Goal: Task Accomplishment & Management: Use online tool/utility

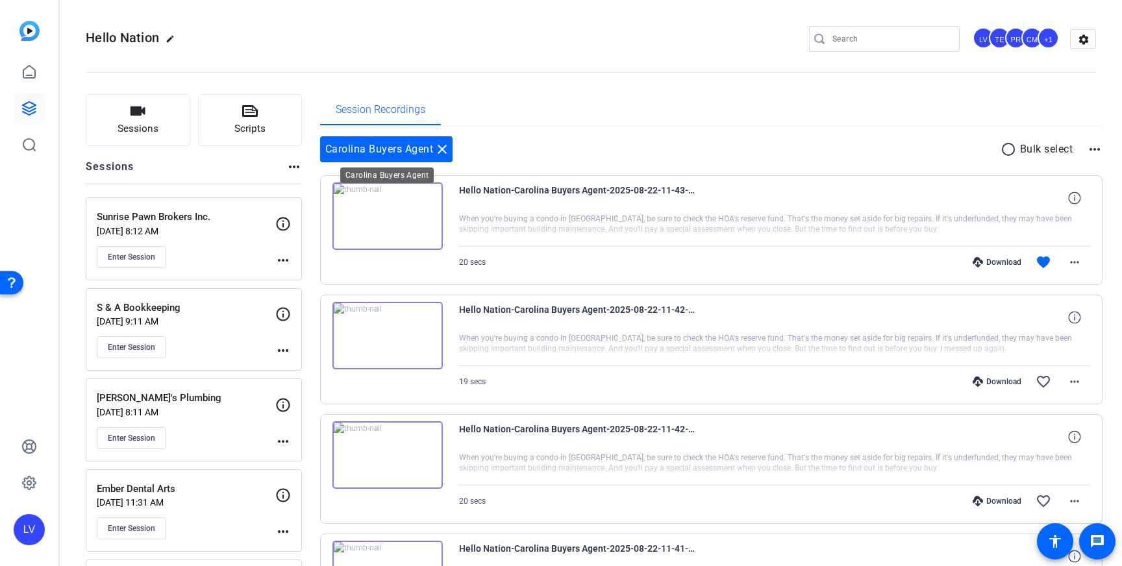
drag, startPoint x: 449, startPoint y: 149, endPoint x: 429, endPoint y: 148, distance: 20.8
click at [449, 149] on mat-icon "close" at bounding box center [443, 150] width 16 height 16
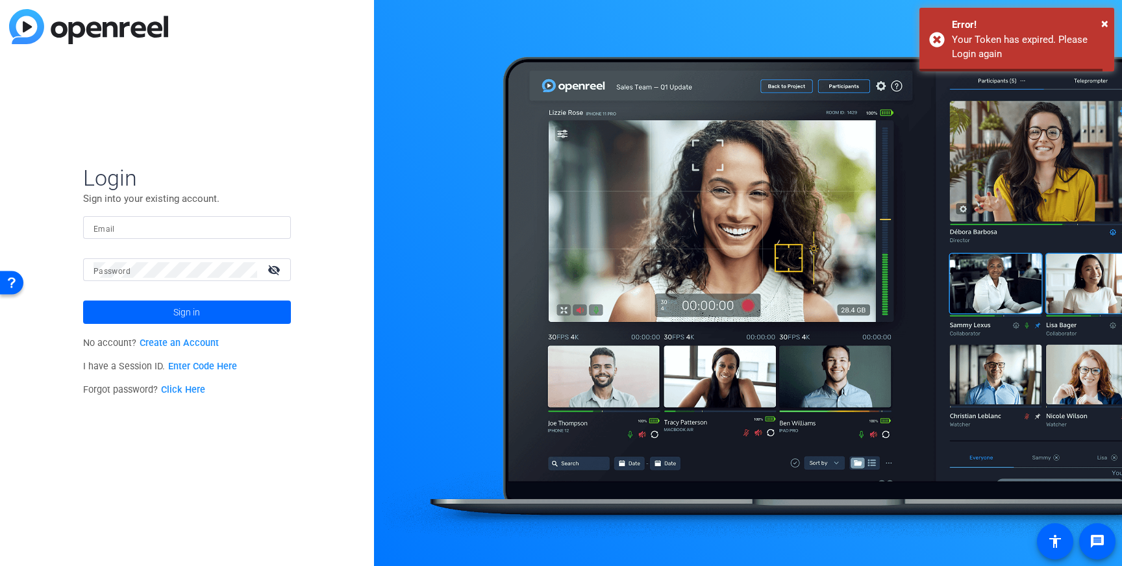
click at [137, 131] on div "Login Sign into your existing account. Email Password visibility_off Sign in No…" at bounding box center [187, 283] width 374 height 566
type input "[EMAIL_ADDRESS][DOMAIN_NAME]"
click at [169, 314] on span at bounding box center [187, 312] width 208 height 31
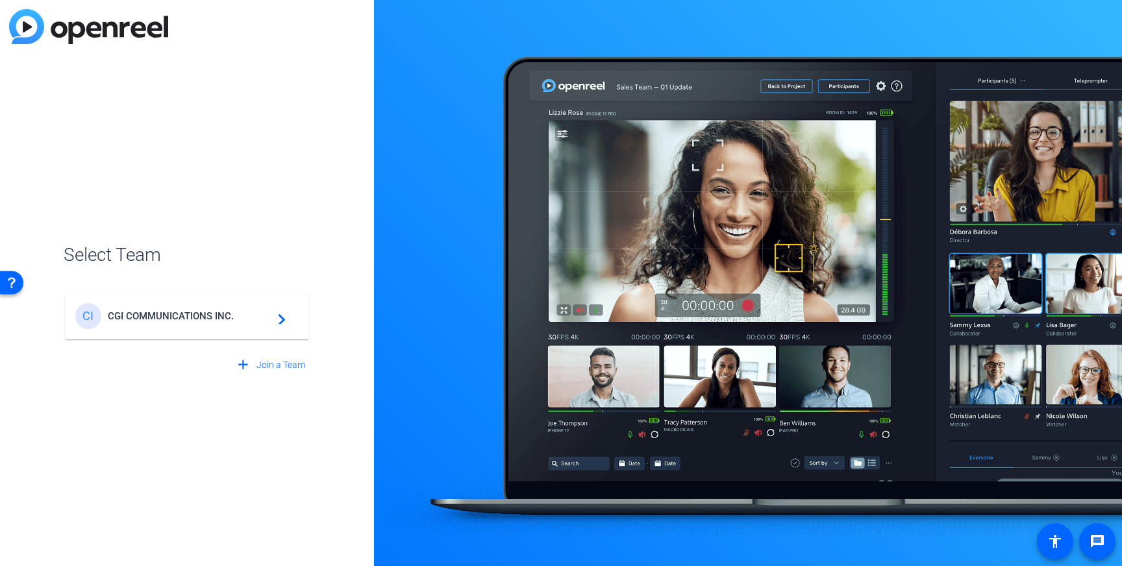
click at [226, 318] on span "CGI COMMUNICATIONS INC." at bounding box center [189, 316] width 162 height 12
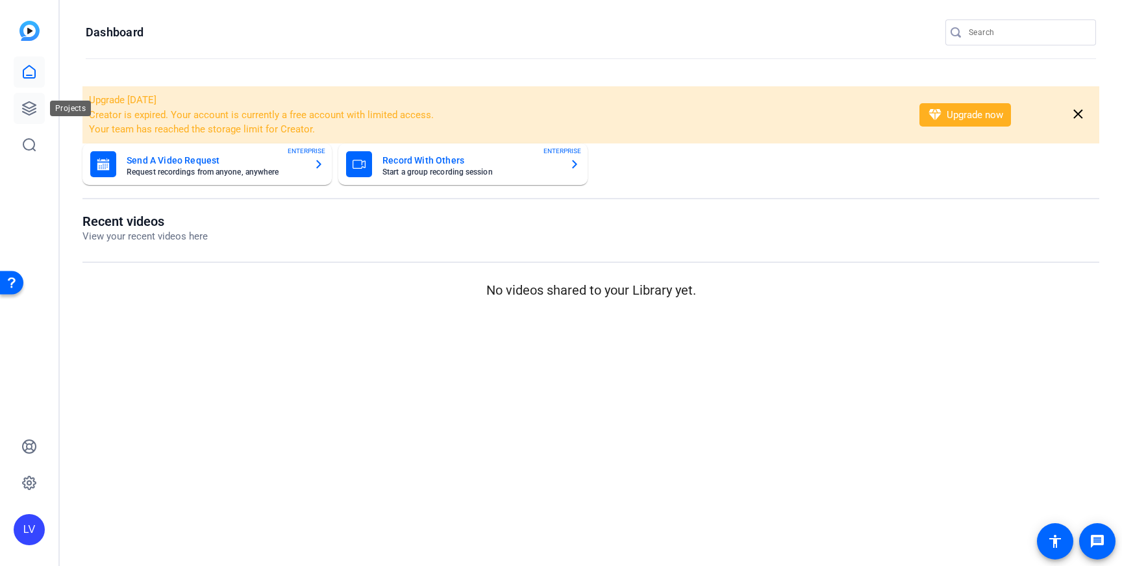
click at [25, 105] on icon at bounding box center [29, 109] width 16 height 16
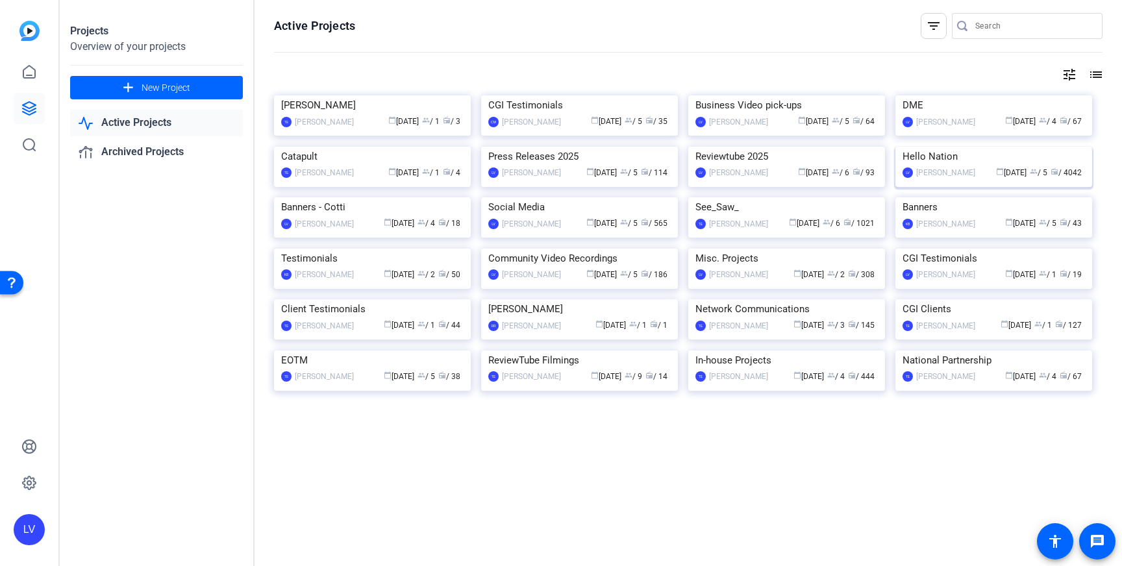
click at [948, 147] on img at bounding box center [994, 147] width 197 height 0
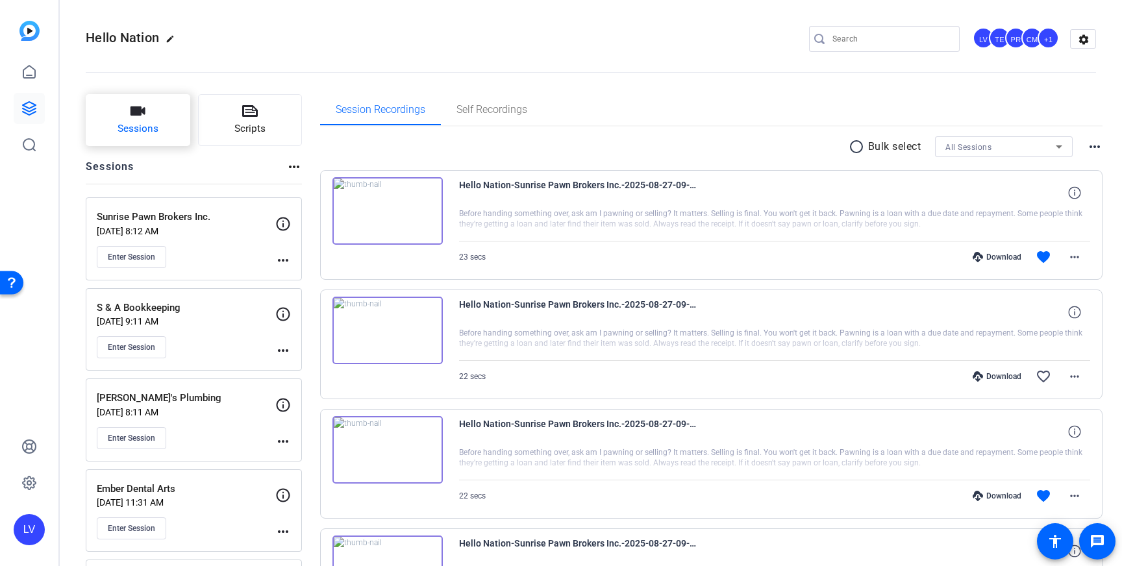
click at [113, 133] on button "Sessions" at bounding box center [138, 120] width 105 height 52
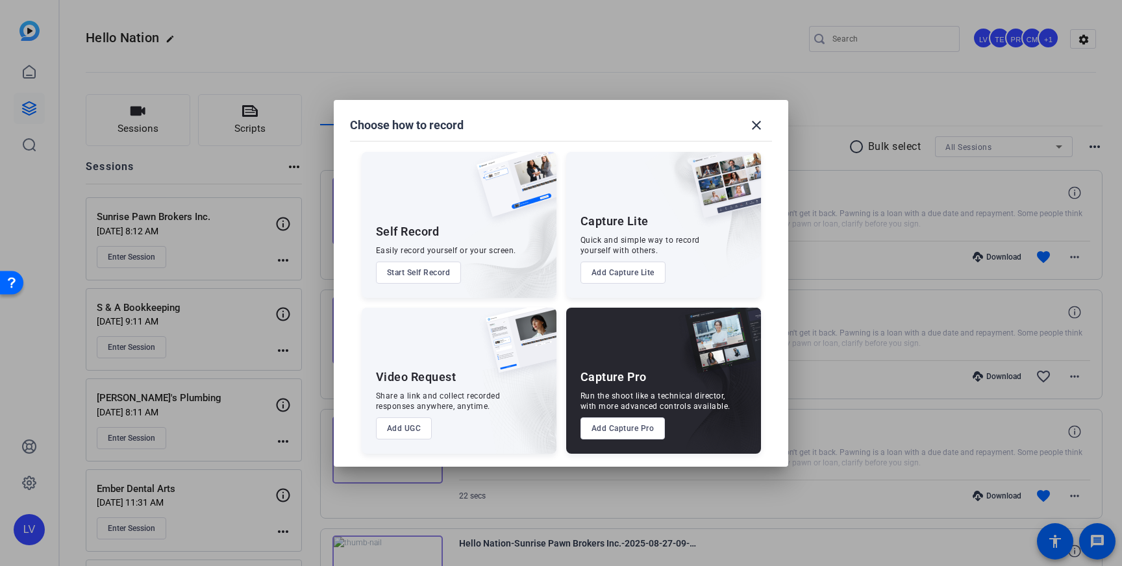
click at [631, 423] on button "Add Capture Pro" at bounding box center [623, 429] width 85 height 22
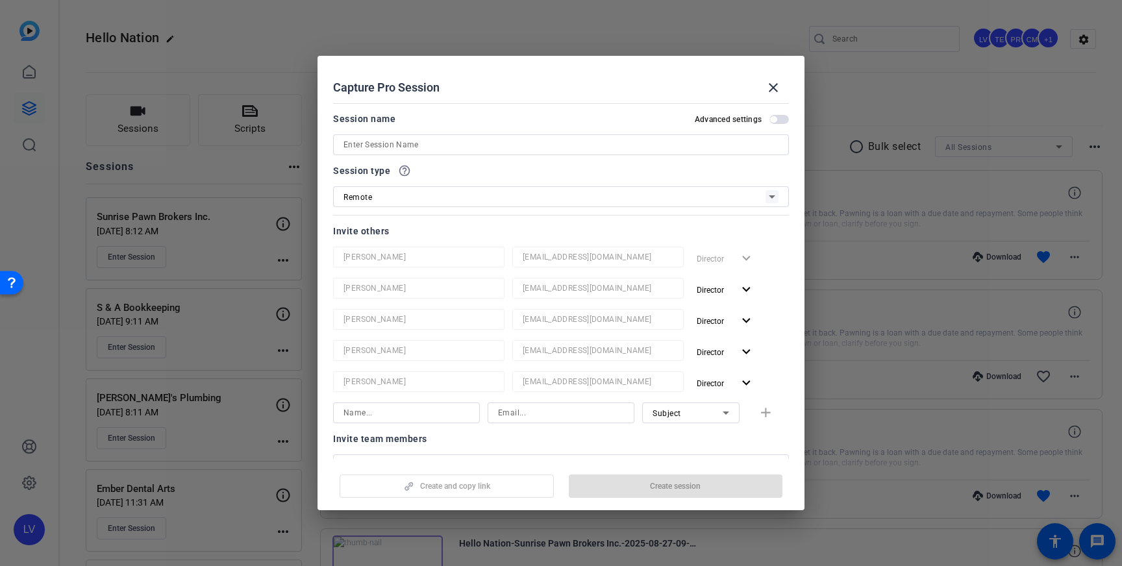
click at [519, 142] on input at bounding box center [561, 145] width 435 height 16
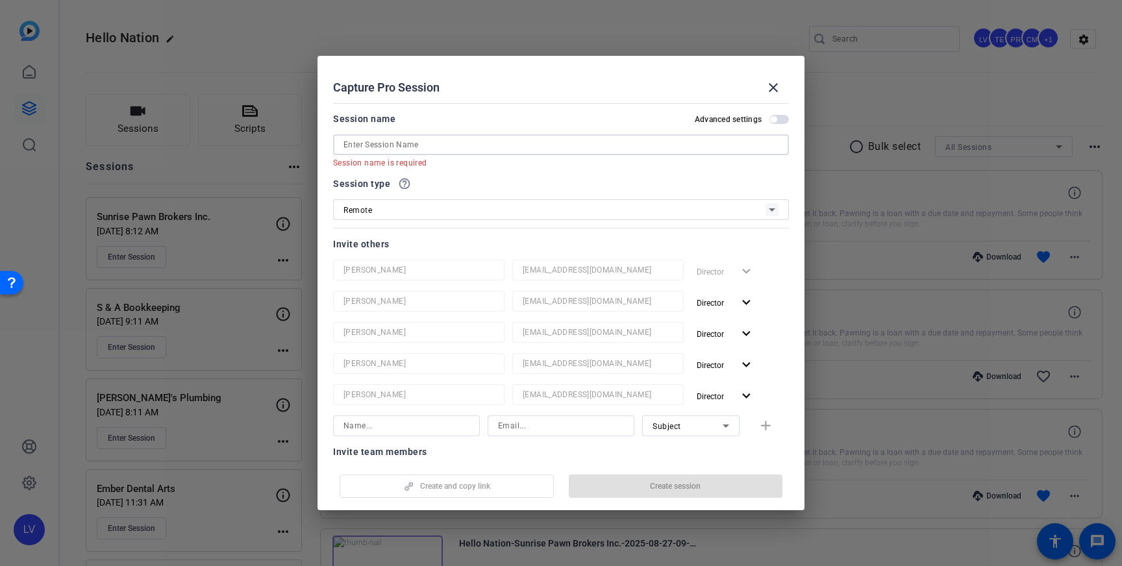
paste input "[PERSON_NAME] Group Berkshire Hathaway Chicago"
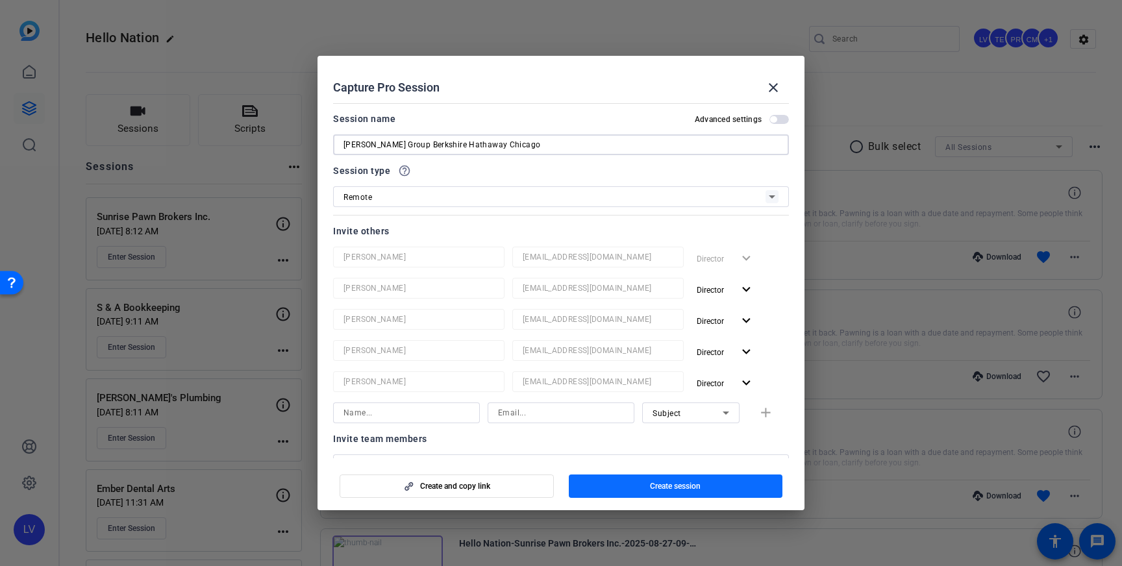
type input "[PERSON_NAME] Group Berkshire Hathaway Chicago"
click at [696, 485] on span "Create session" at bounding box center [675, 486] width 51 height 10
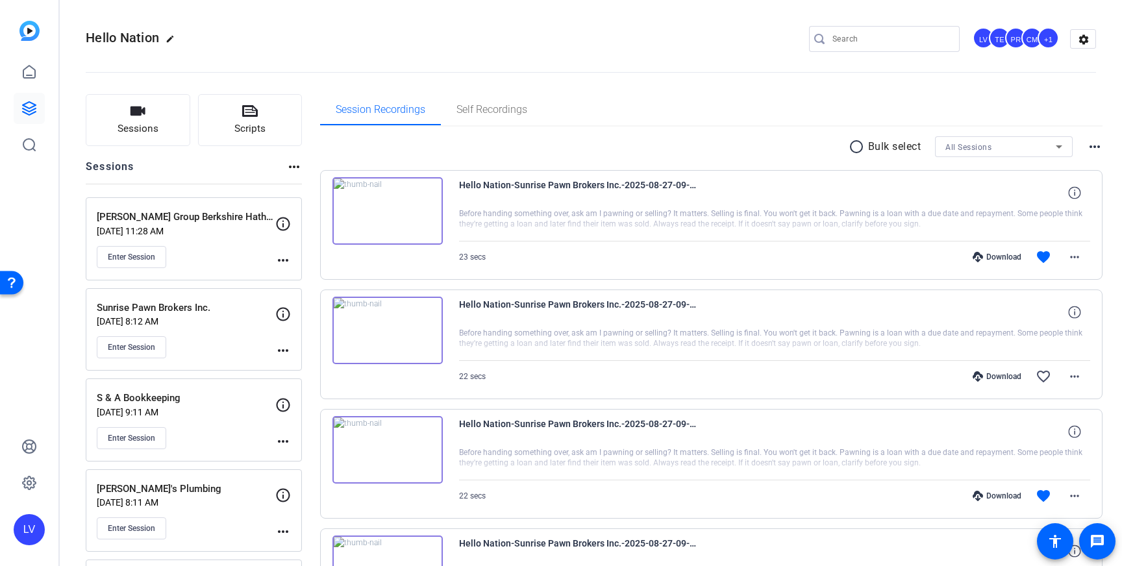
click at [285, 259] on mat-icon "more_horiz" at bounding box center [283, 261] width 16 height 16
click at [315, 224] on div at bounding box center [561, 283] width 1122 height 566
click at [279, 258] on mat-icon "more_horiz" at bounding box center [283, 261] width 16 height 16
click at [318, 282] on span "Edit Session" at bounding box center [315, 279] width 59 height 16
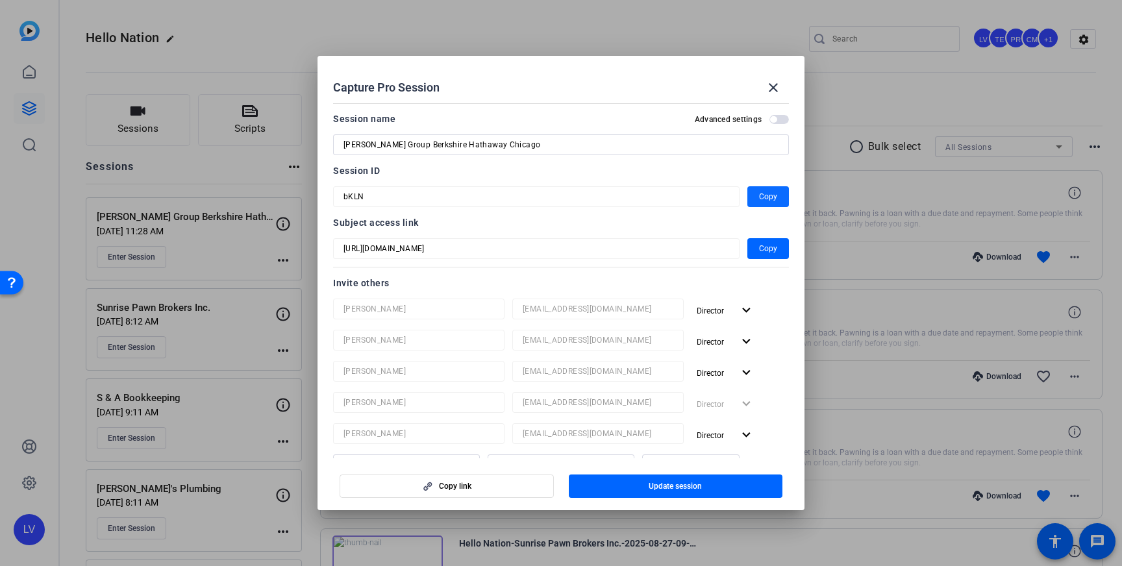
click at [769, 196] on span "Copy" at bounding box center [768, 197] width 18 height 16
